Goal: Obtain resource: Download file/media

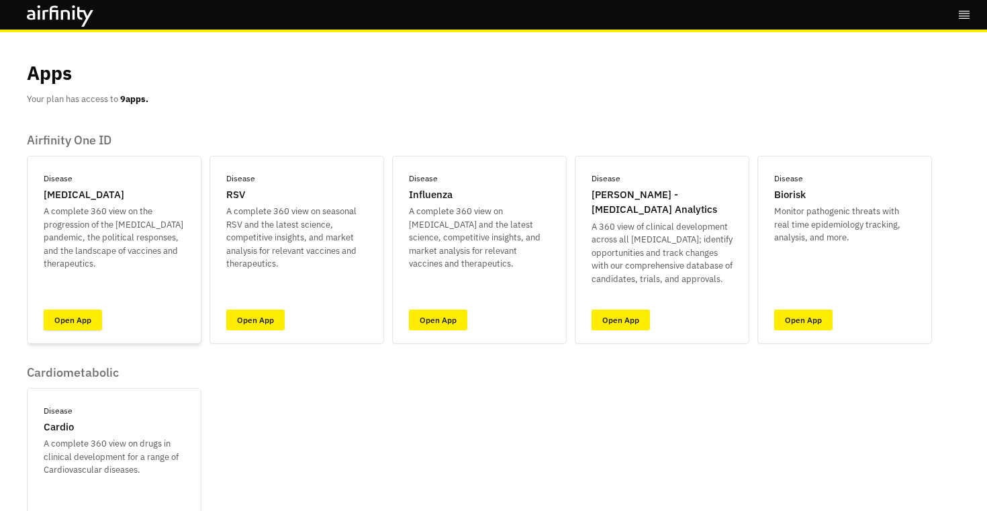
click at [64, 320] on link "Open App" at bounding box center [73, 319] width 58 height 21
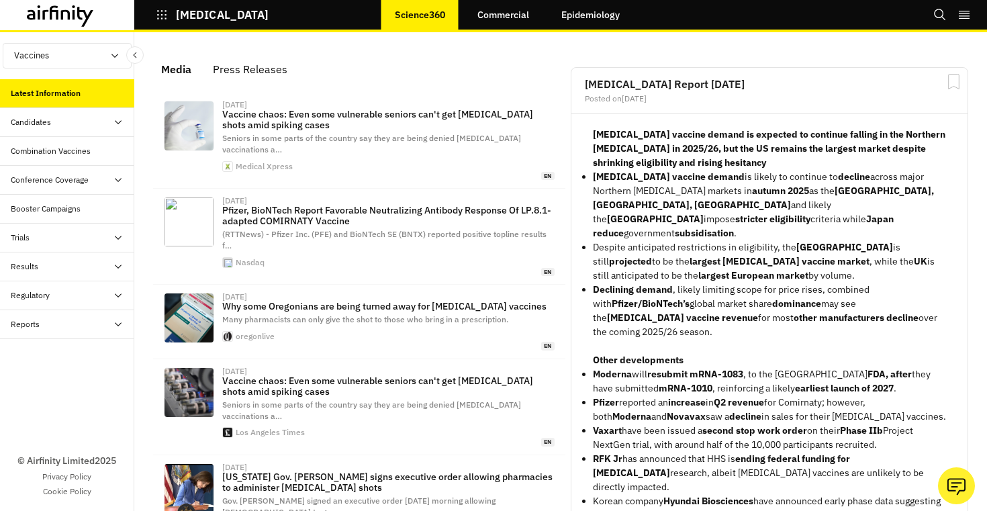
scroll to position [887, 403]
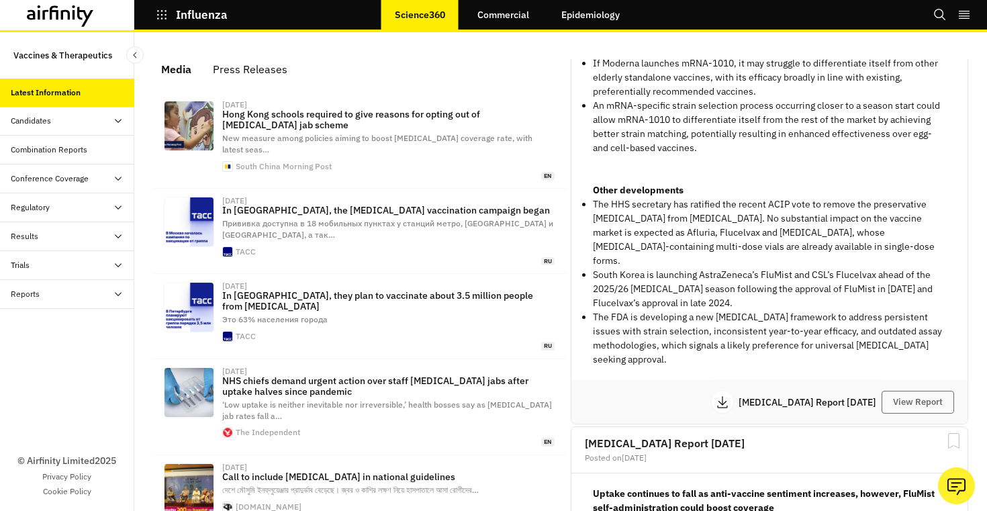
scroll to position [633, 0]
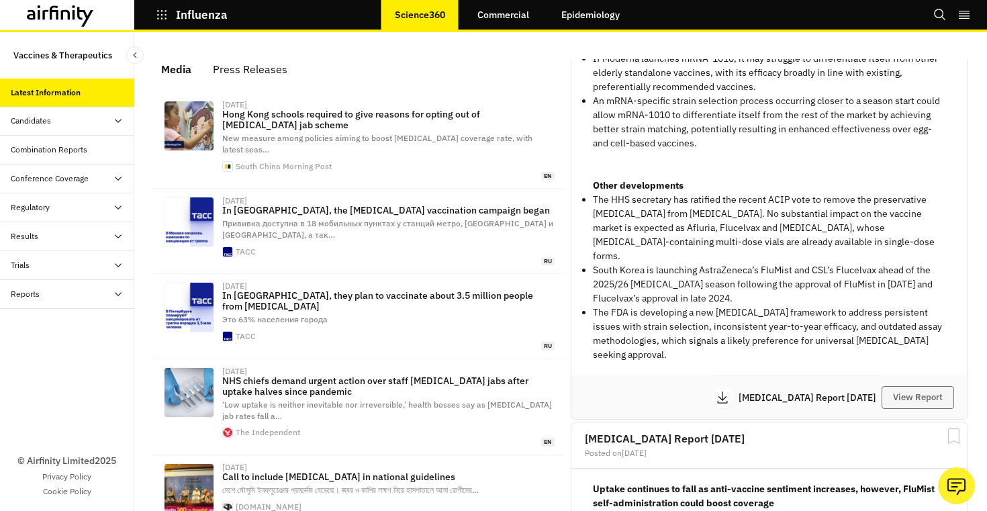
click at [904, 386] on button "View Report" at bounding box center [917, 397] width 72 height 23
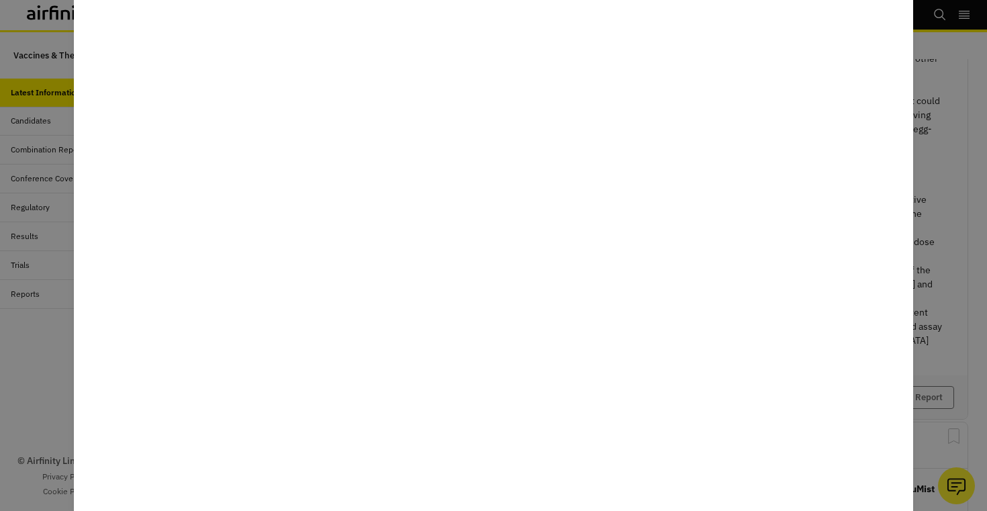
click at [922, 88] on div at bounding box center [493, 255] width 987 height 511
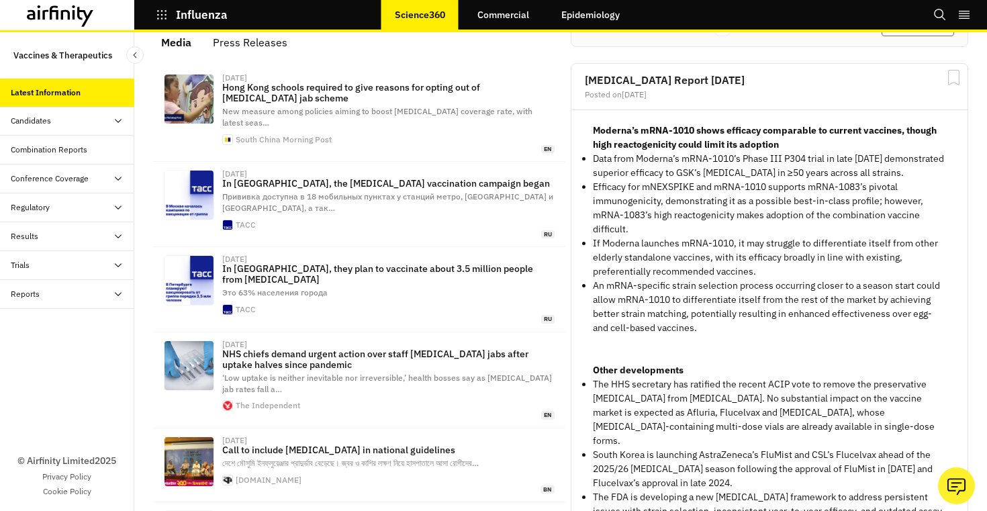
scroll to position [563, 0]
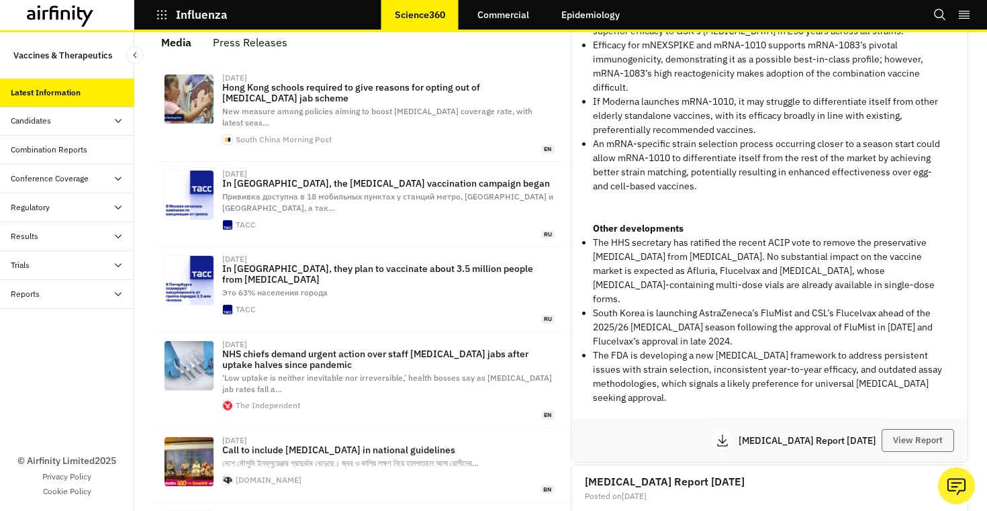
click at [905, 433] on button "View Report" at bounding box center [917, 440] width 72 height 23
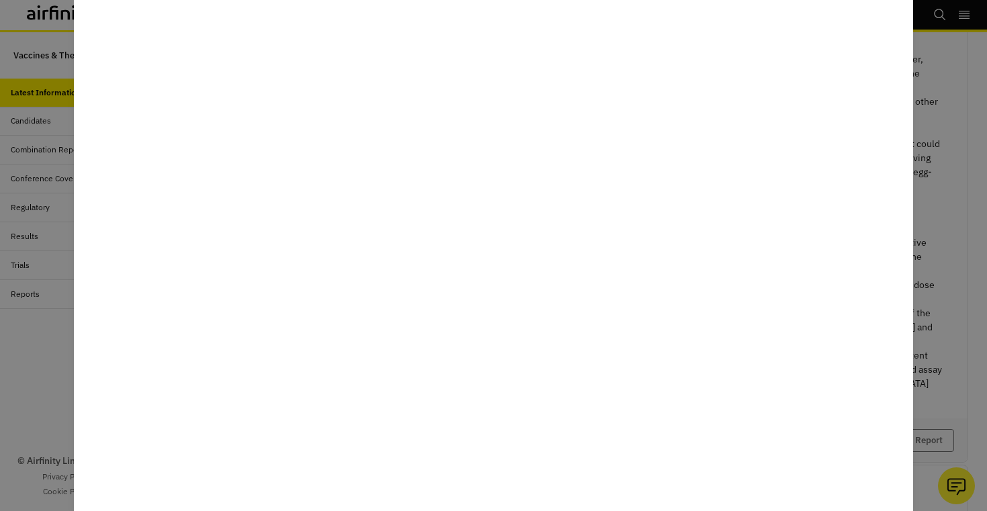
click at [936, 182] on div at bounding box center [493, 255] width 987 height 511
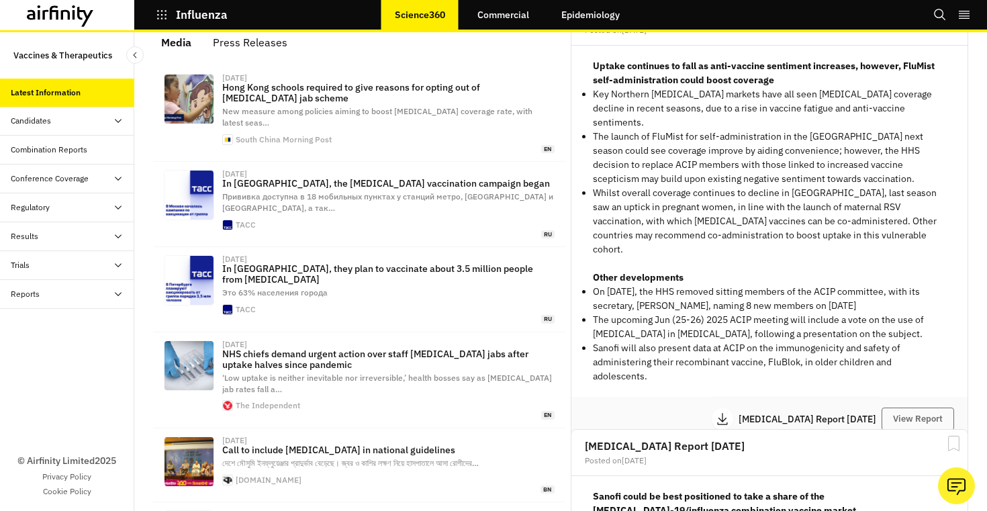
scroll to position [1034, 0]
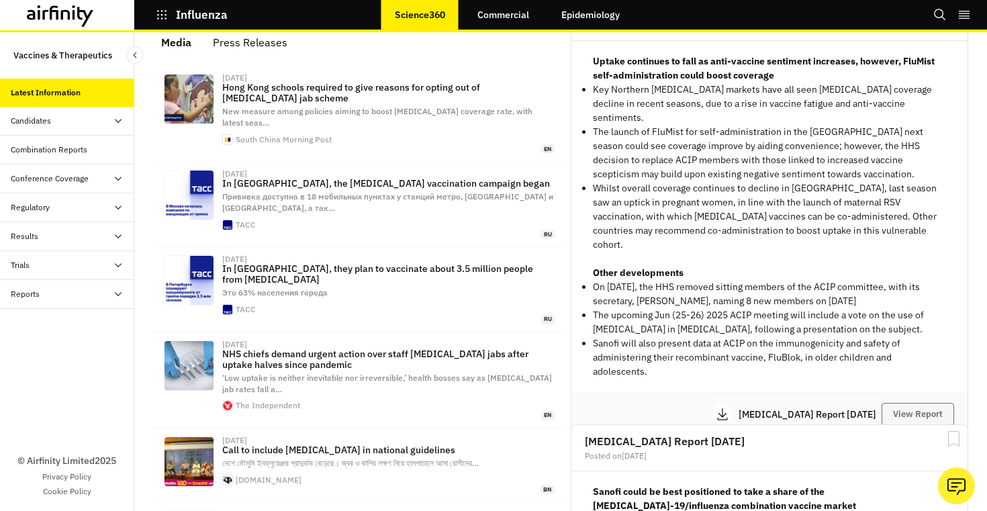
click at [915, 403] on button "View Report" at bounding box center [917, 414] width 72 height 23
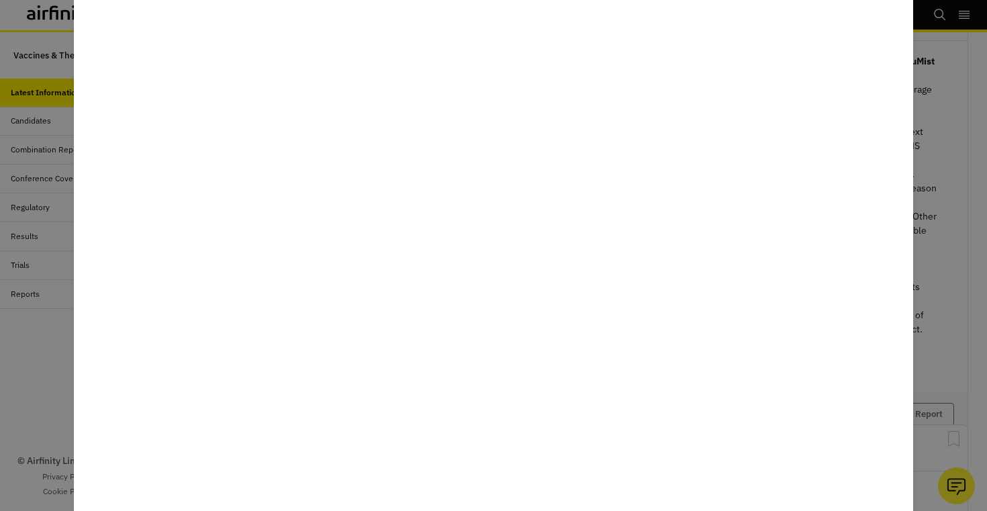
click at [25, 428] on div at bounding box center [493, 255] width 987 height 511
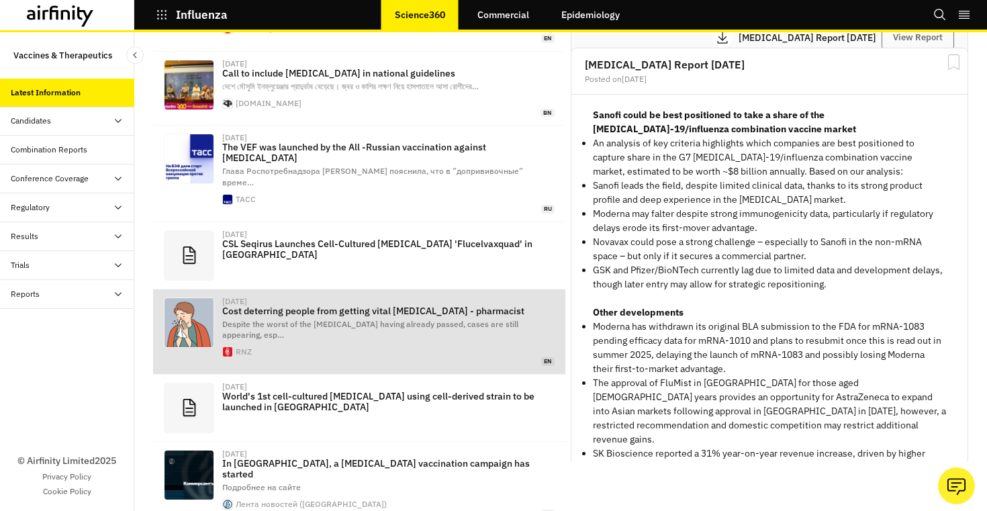
scroll to position [399, 0]
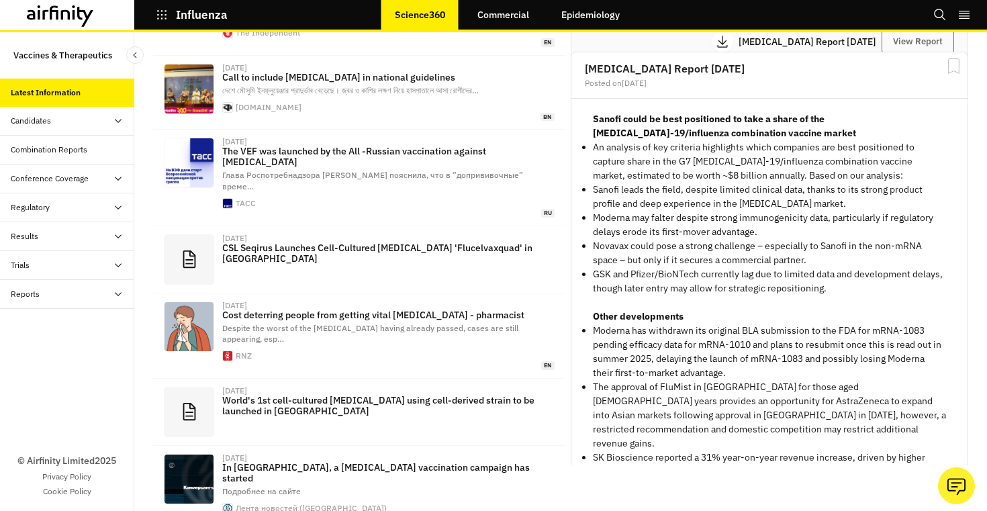
click at [48, 292] on div "Reports" at bounding box center [73, 294] width 124 height 12
click at [46, 322] on div "Reports" at bounding box center [35, 323] width 29 height 12
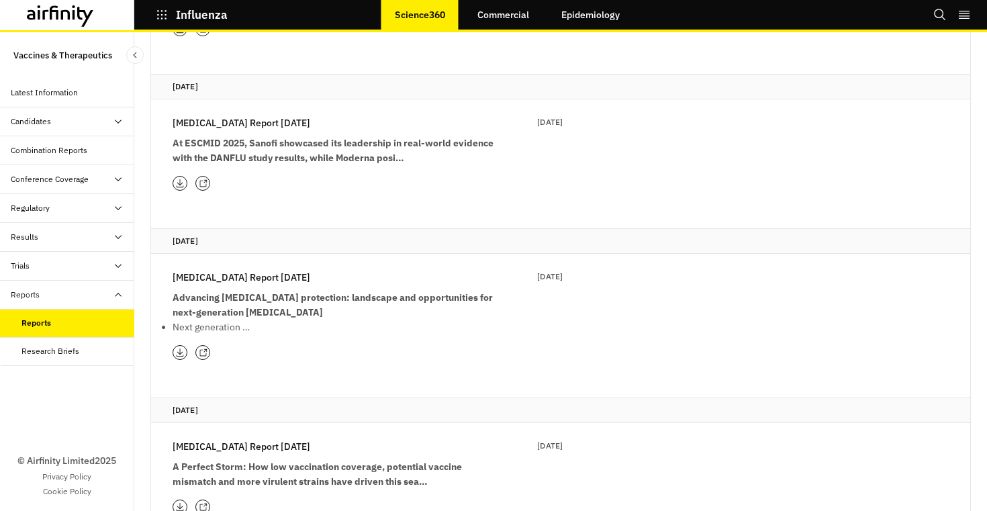
scroll to position [1006, 0]
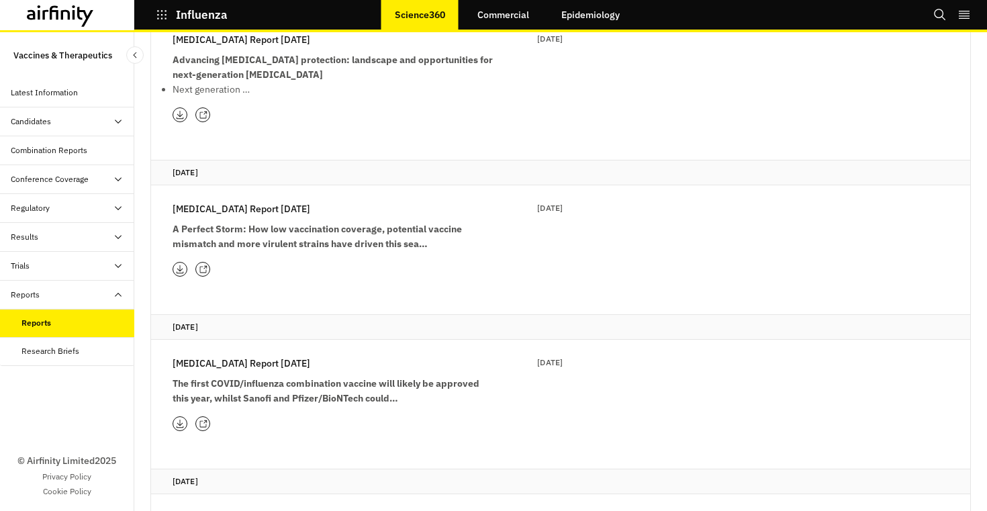
click at [258, 234] on strong "A Perfect Storm: How low vaccination coverage, potential vaccine mismatch and m…" at bounding box center [317, 236] width 289 height 27
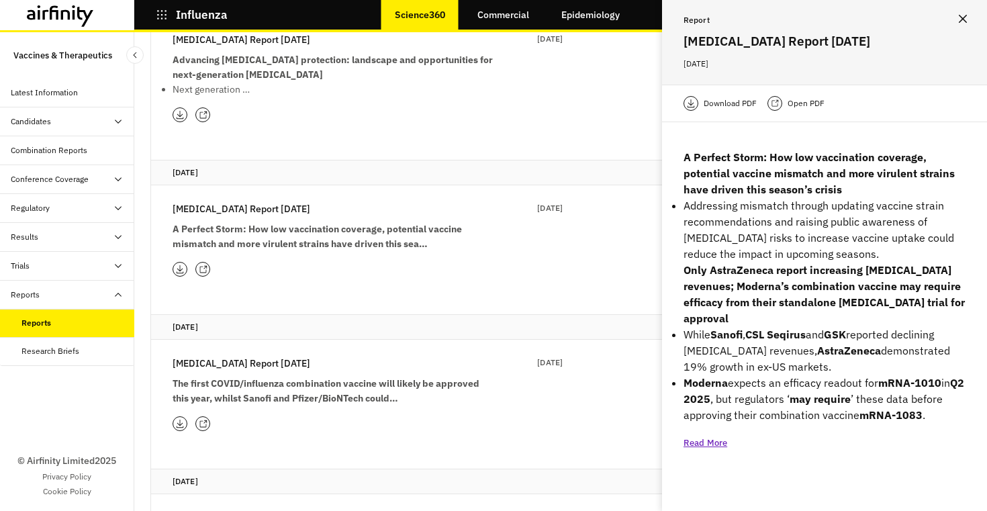
click at [794, 94] on div "Download PDF Open PDF" at bounding box center [824, 104] width 325 height 38
click at [797, 102] on p "Open PDF" at bounding box center [805, 103] width 37 height 13
click at [806, 102] on p "Open PDF" at bounding box center [805, 103] width 37 height 13
